Goal: Task Accomplishment & Management: Complete application form

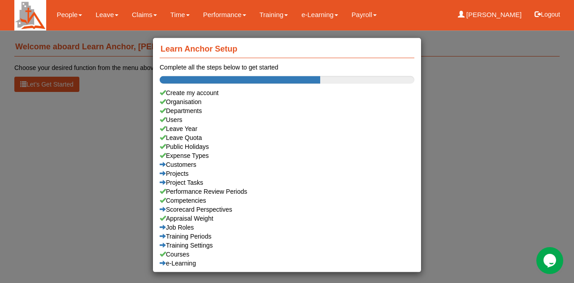
drag, startPoint x: 38, startPoint y: 166, endPoint x: 224, endPoint y: 161, distance: 186.5
click at [39, 166] on div "Learn Anchor Setup Complete all the steps below to get started Create my accoun…" at bounding box center [287, 141] width 574 height 283
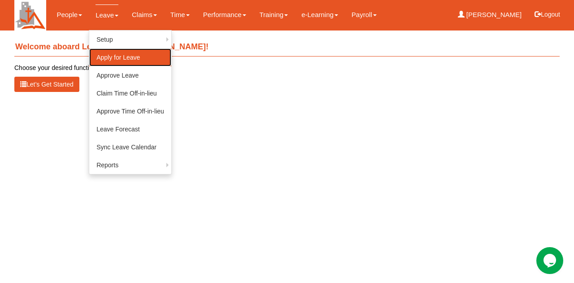
click at [122, 59] on link "Apply for Leave" at bounding box center [130, 57] width 82 height 18
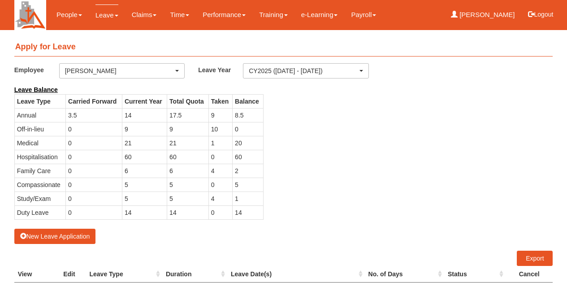
select select "50"
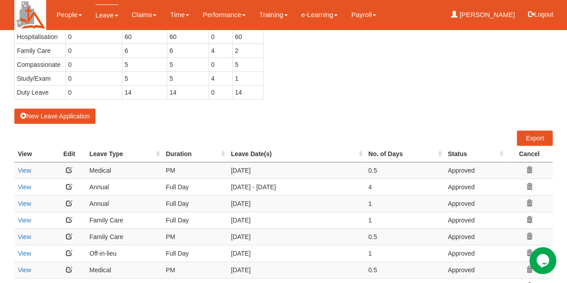
scroll to position [134, 0]
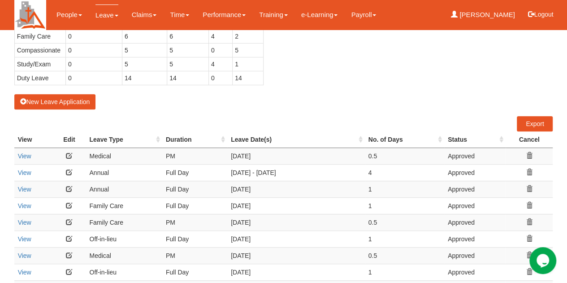
click at [529, 221] on icon at bounding box center [529, 222] width 6 height 6
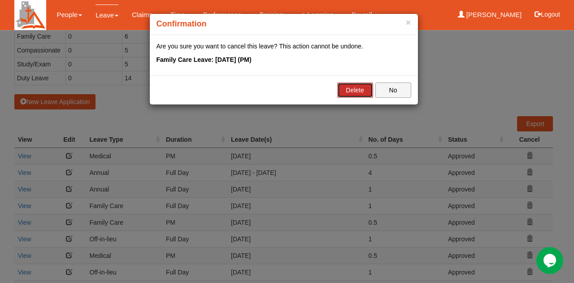
click at [356, 88] on link "Delete" at bounding box center [355, 89] width 36 height 15
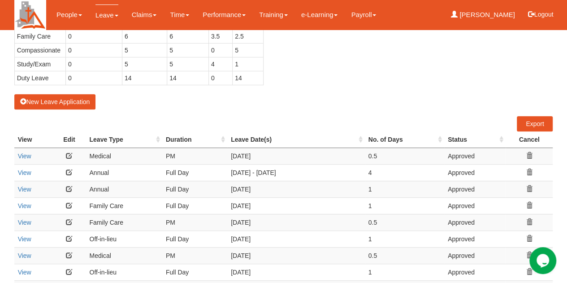
select select "50"
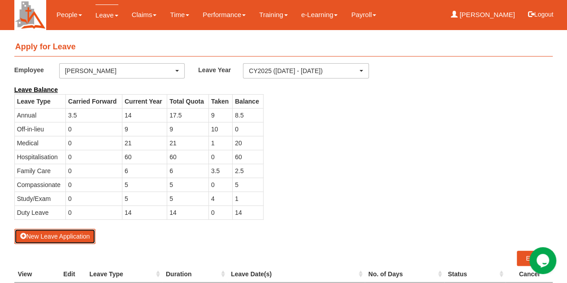
click at [44, 234] on button "New Leave Application" at bounding box center [55, 236] width 82 height 15
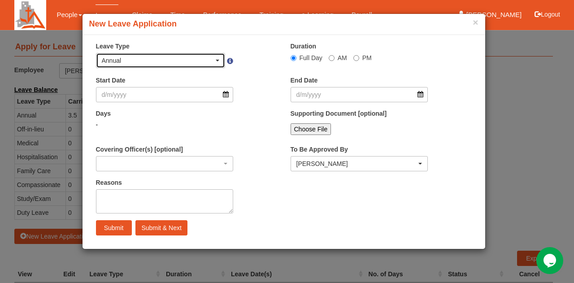
click at [207, 59] on div "Annual" at bounding box center [158, 60] width 112 height 9
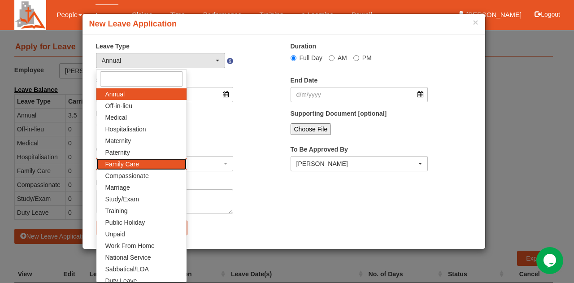
click at [143, 166] on link "Family Care" at bounding box center [141, 164] width 90 height 12
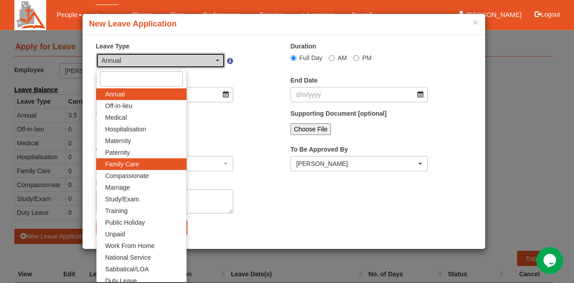
select select "9"
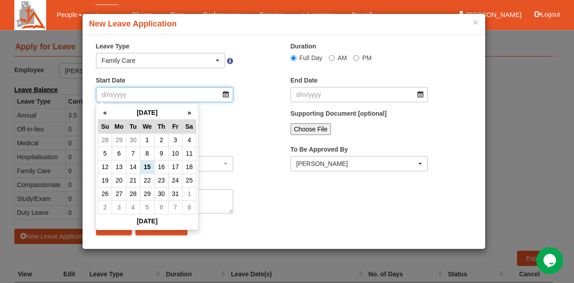
click at [172, 101] on input "Start Date" at bounding box center [165, 94] width 138 height 15
click at [137, 168] on td "14" at bounding box center [133, 166] width 14 height 13
type input "[DATE]"
select select
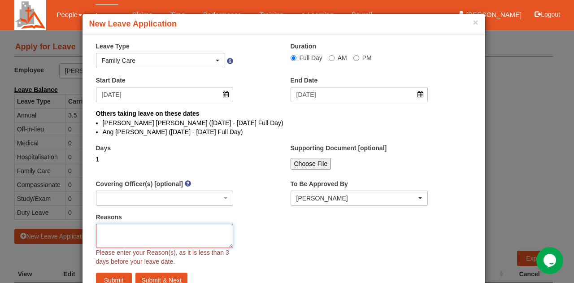
click at [201, 235] on textarea "Reasons" at bounding box center [165, 236] width 138 height 24
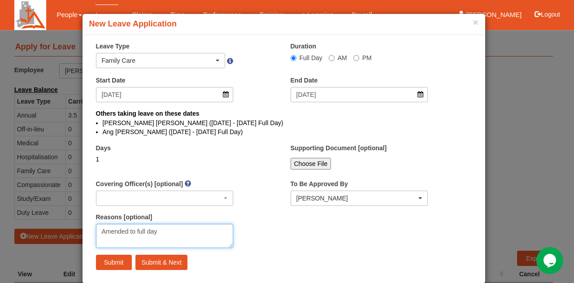
type textarea "Amended to full day"
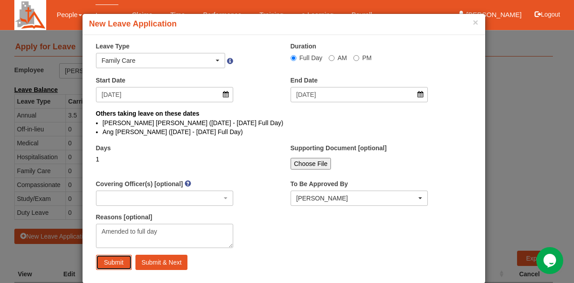
click at [100, 261] on input "Submit" at bounding box center [114, 261] width 36 height 15
select select "1"
select select
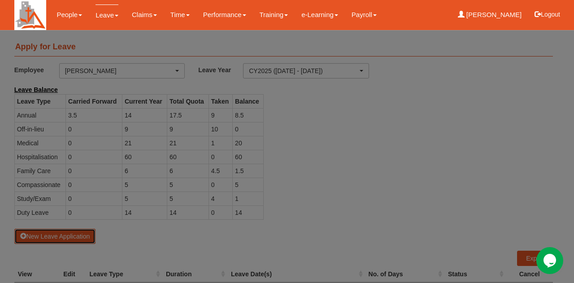
select select "50"
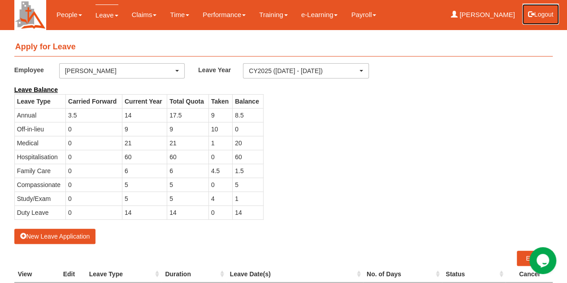
click at [543, 14] on button "Logout" at bounding box center [541, 15] width 38 height 22
